Goal: Task Accomplishment & Management: Manage account settings

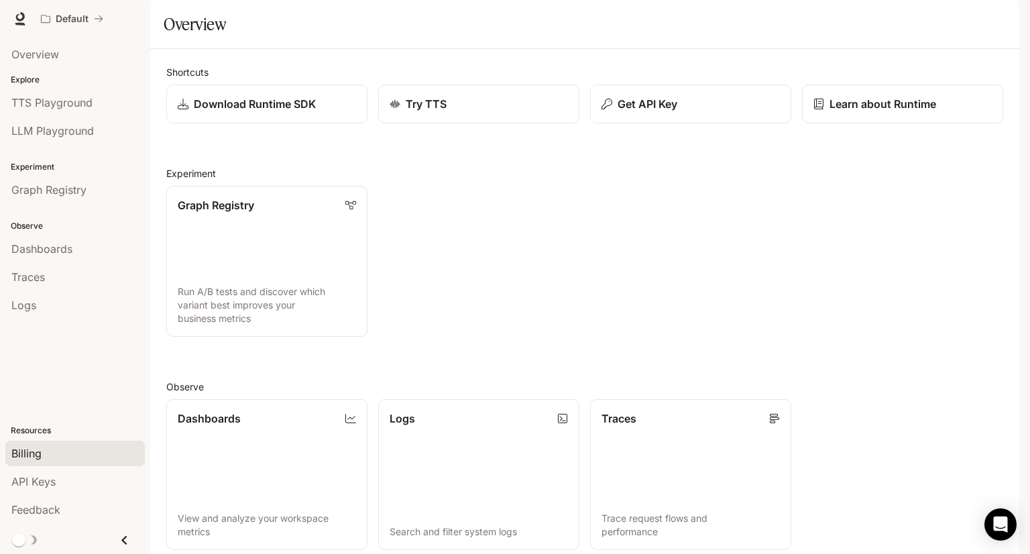
click at [50, 458] on div "Billing" at bounding box center [74, 453] width 127 height 16
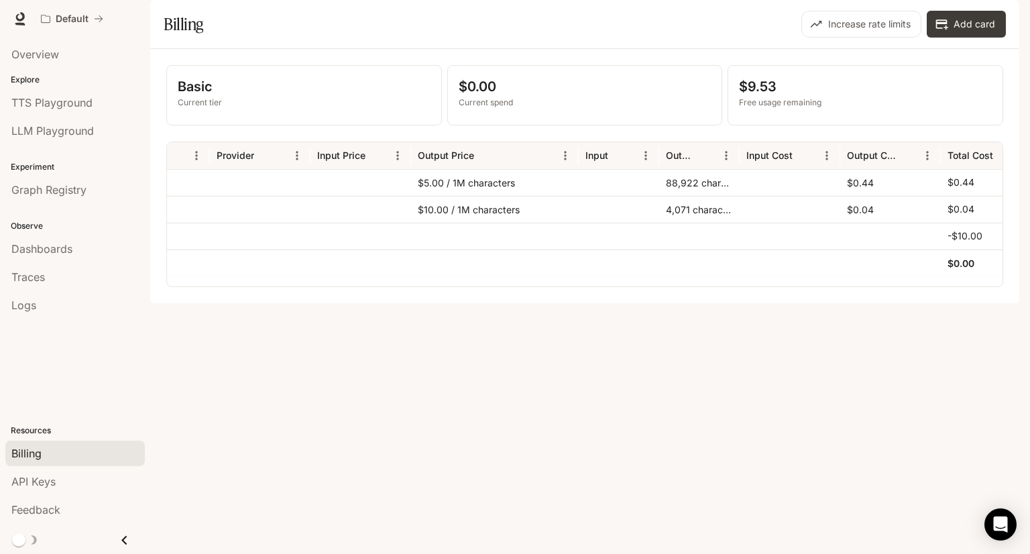
scroll to position [0, 237]
